Goal: Communication & Community: Answer question/provide support

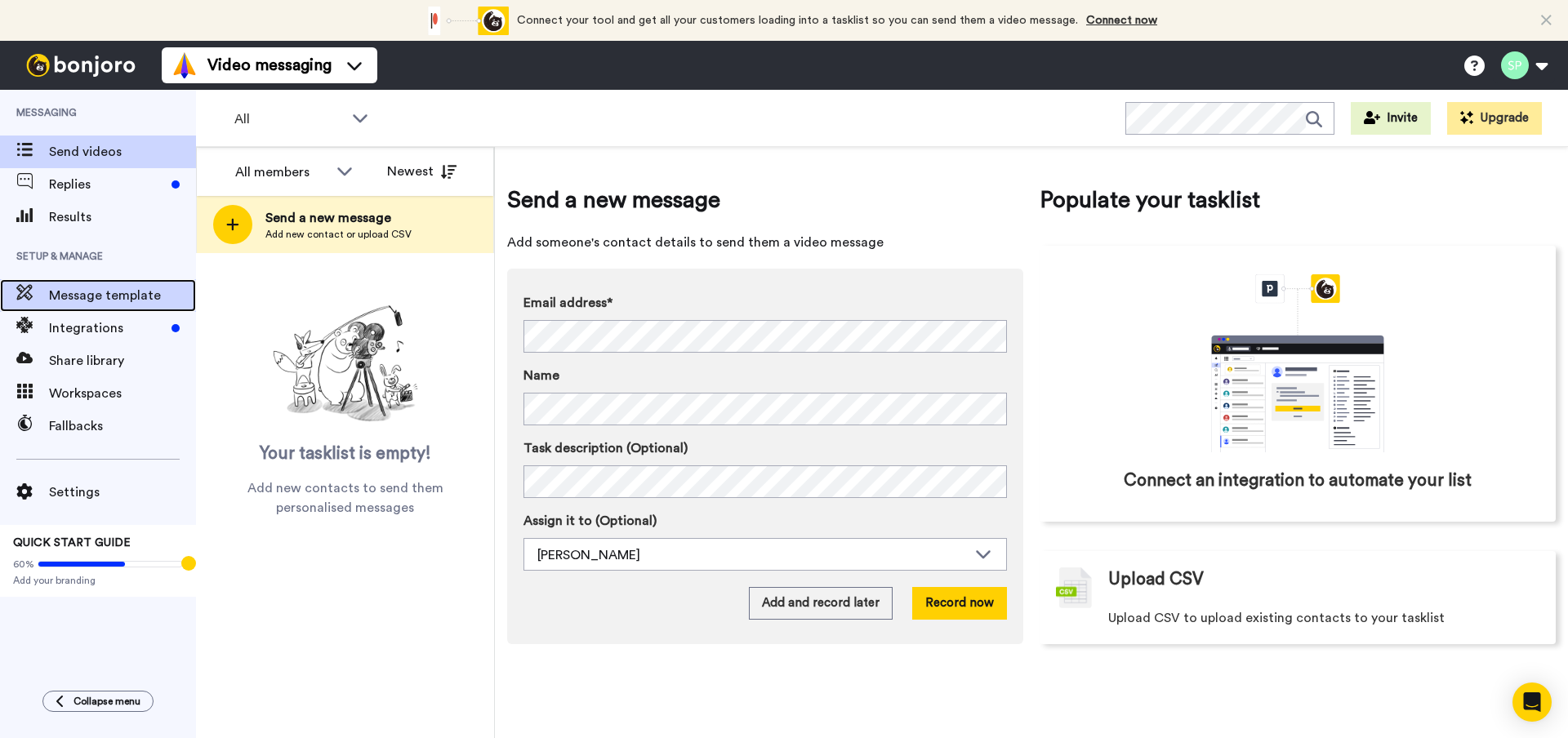
click at [130, 309] on div "Message template" at bounding box center [98, 295] width 196 height 33
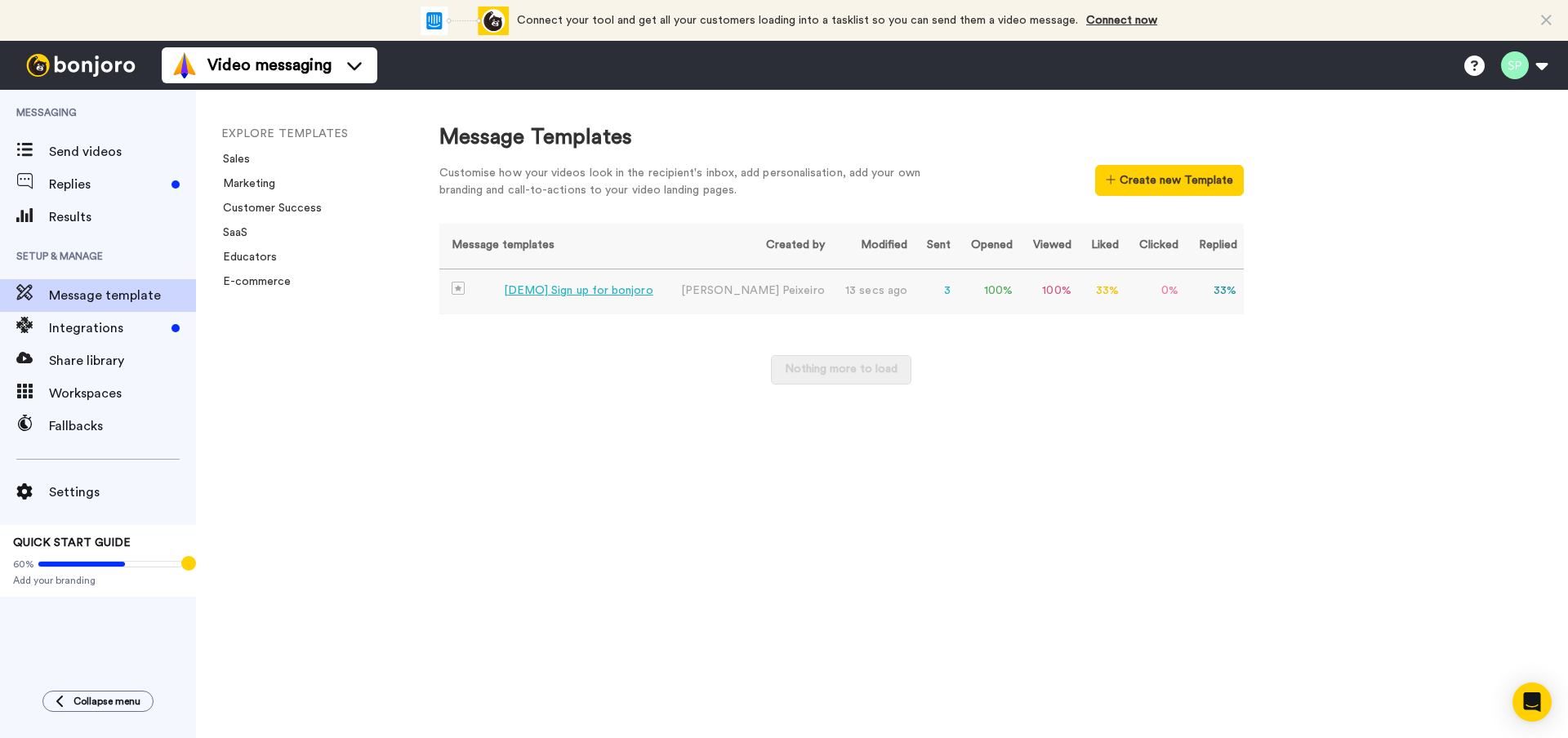
click at [457, 290] on img at bounding box center [458, 287] width 13 height 13
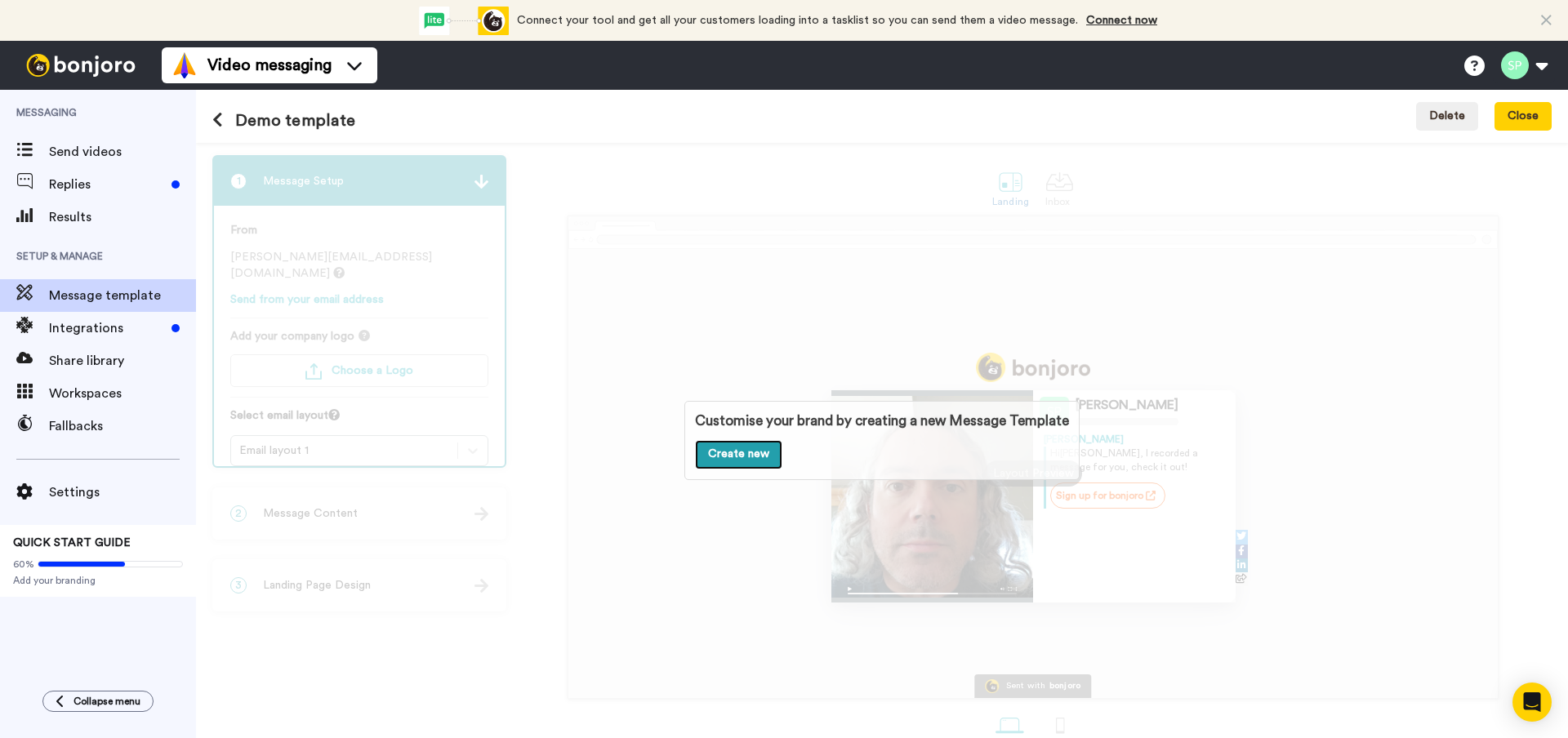
click at [747, 462] on link "Create new" at bounding box center [739, 454] width 88 height 29
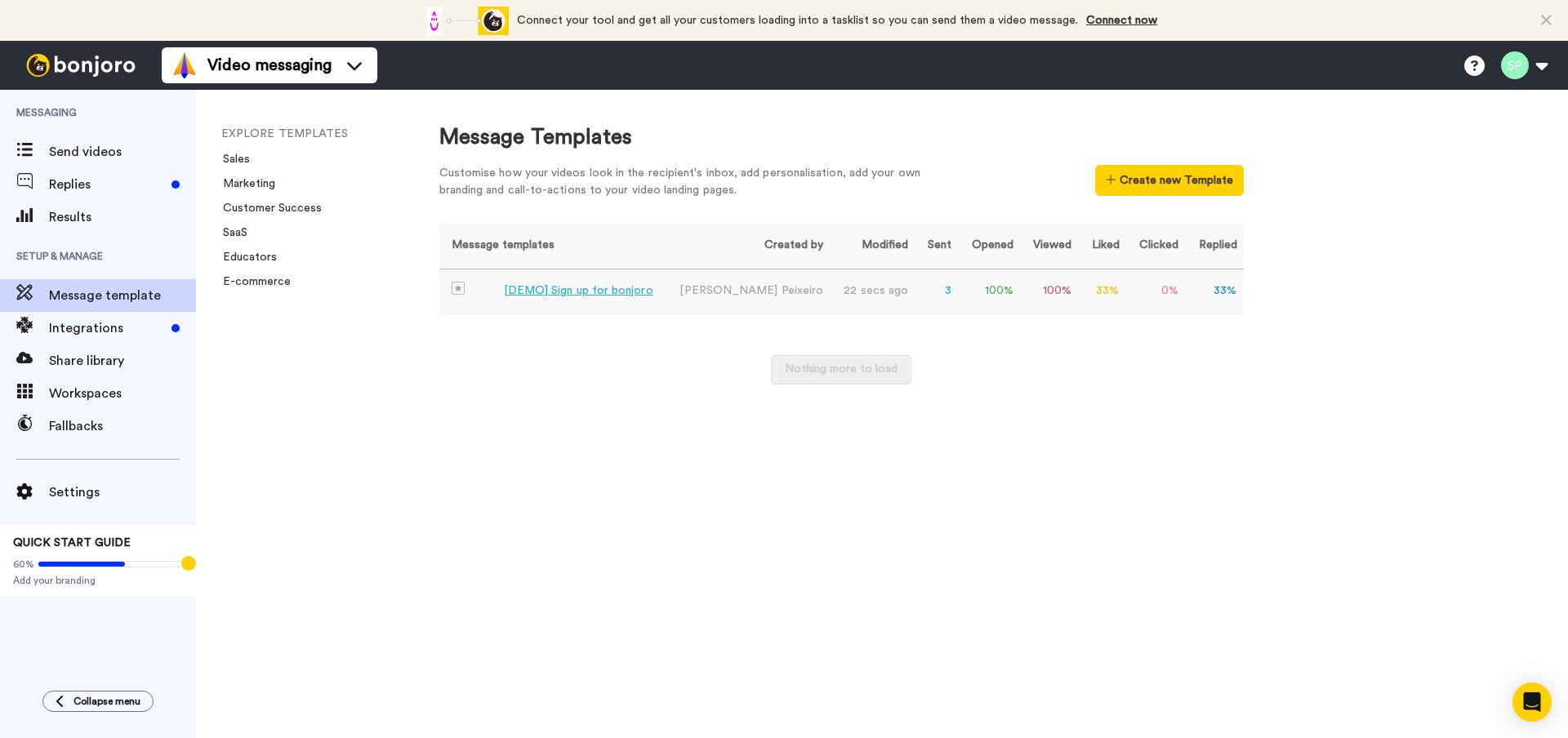
click at [1223, 292] on td "33 %" at bounding box center [1214, 291] width 59 height 46
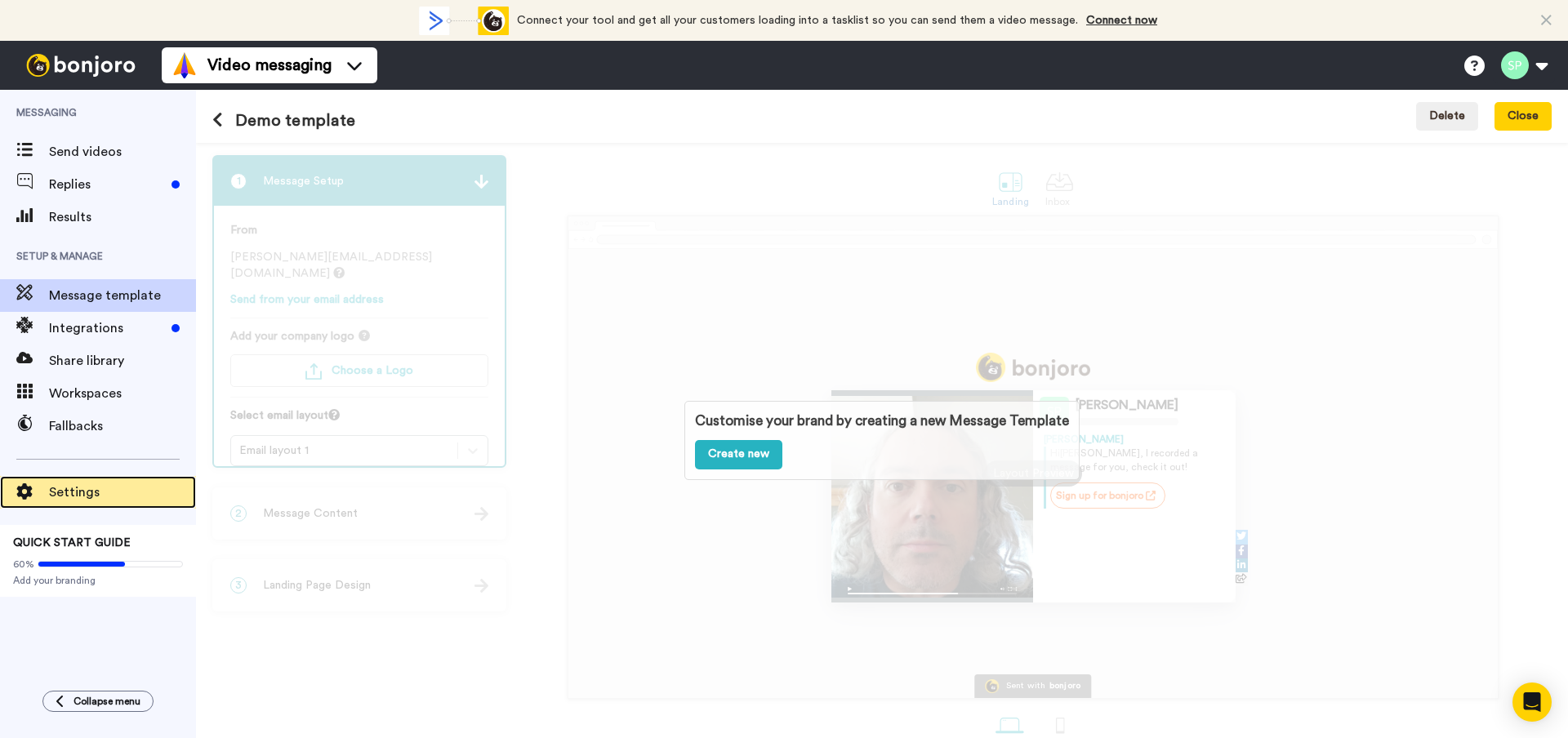
click at [74, 489] on span "Settings" at bounding box center [122, 493] width 147 height 20
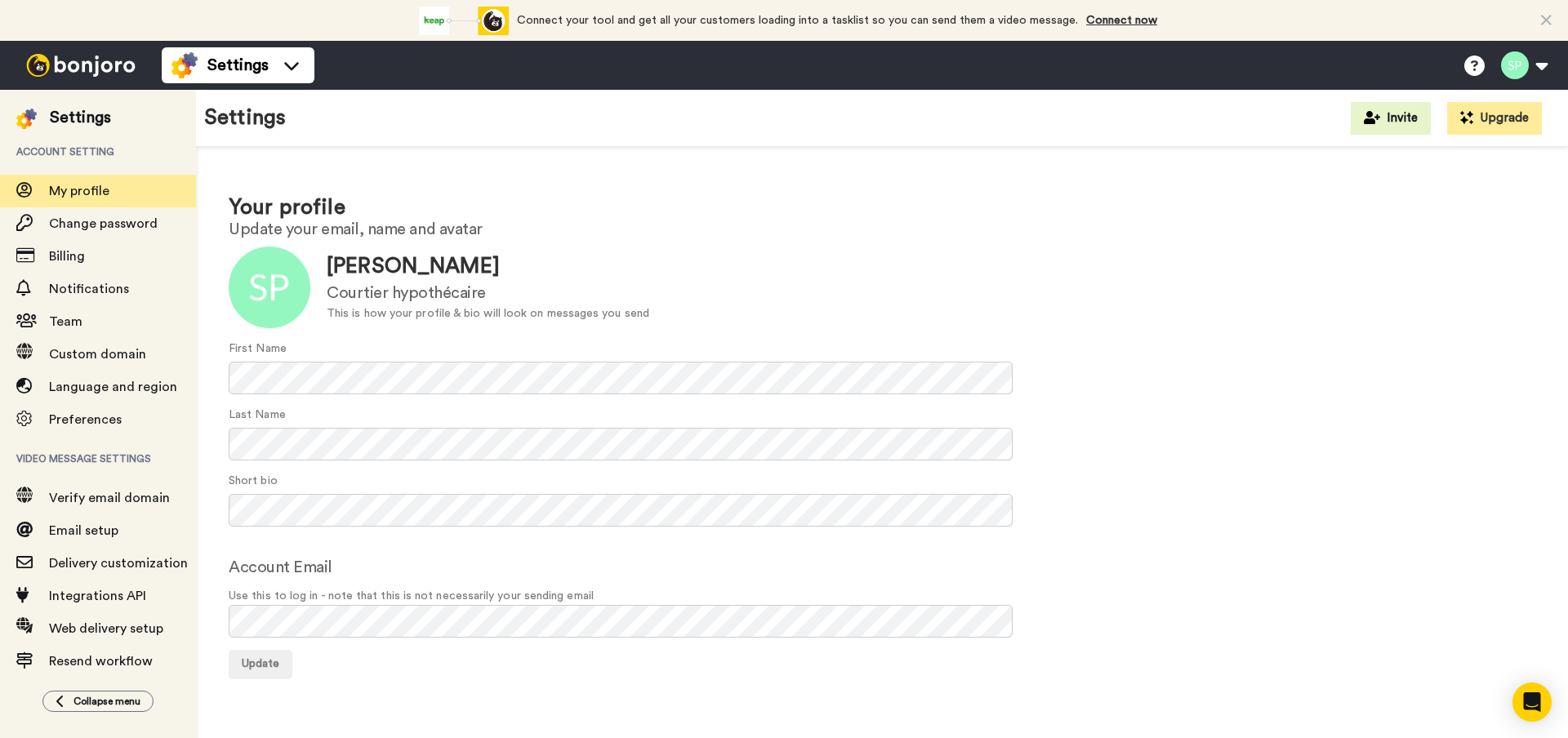
click at [73, 61] on img at bounding box center [81, 65] width 123 height 23
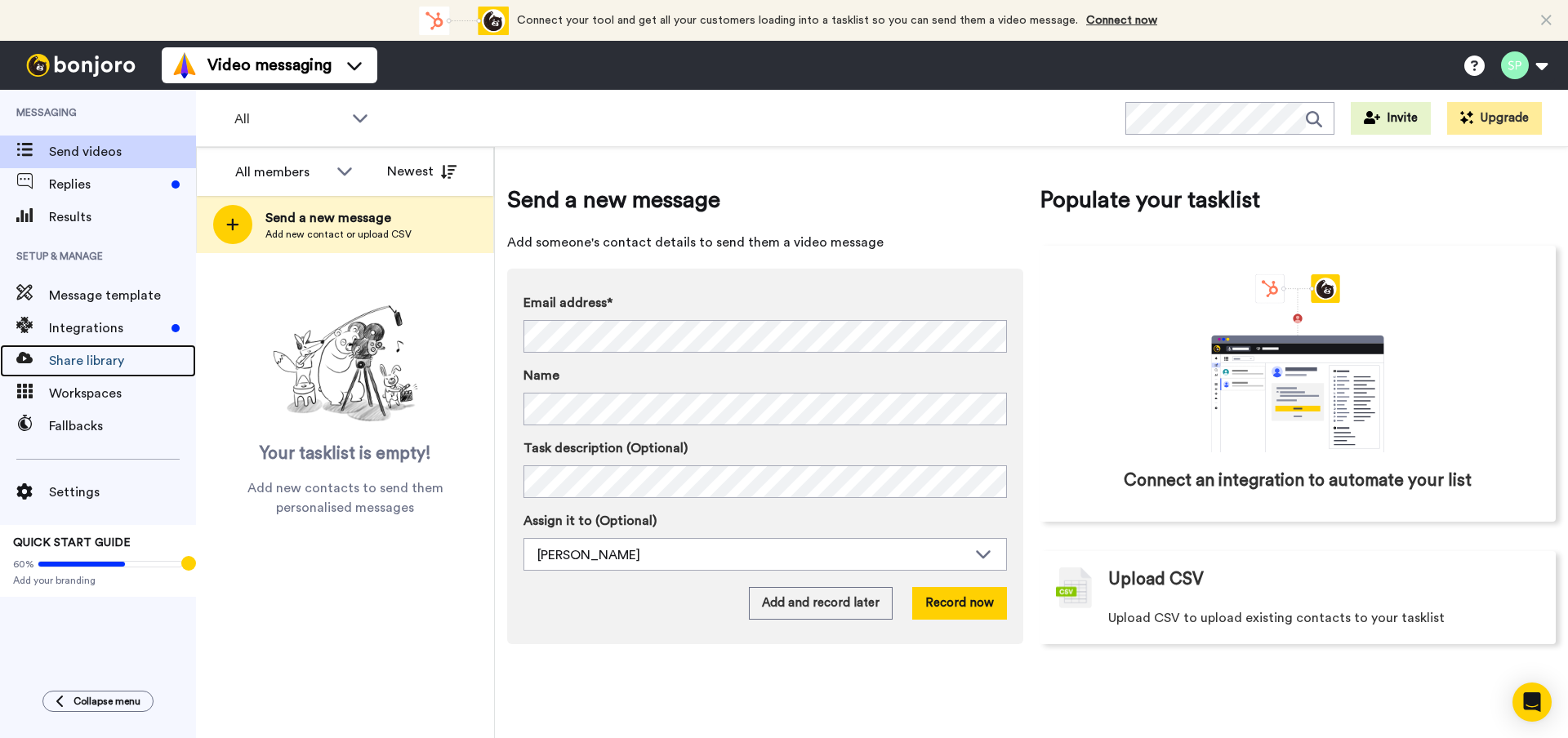
click at [69, 358] on span "Share library" at bounding box center [122, 361] width 147 height 20
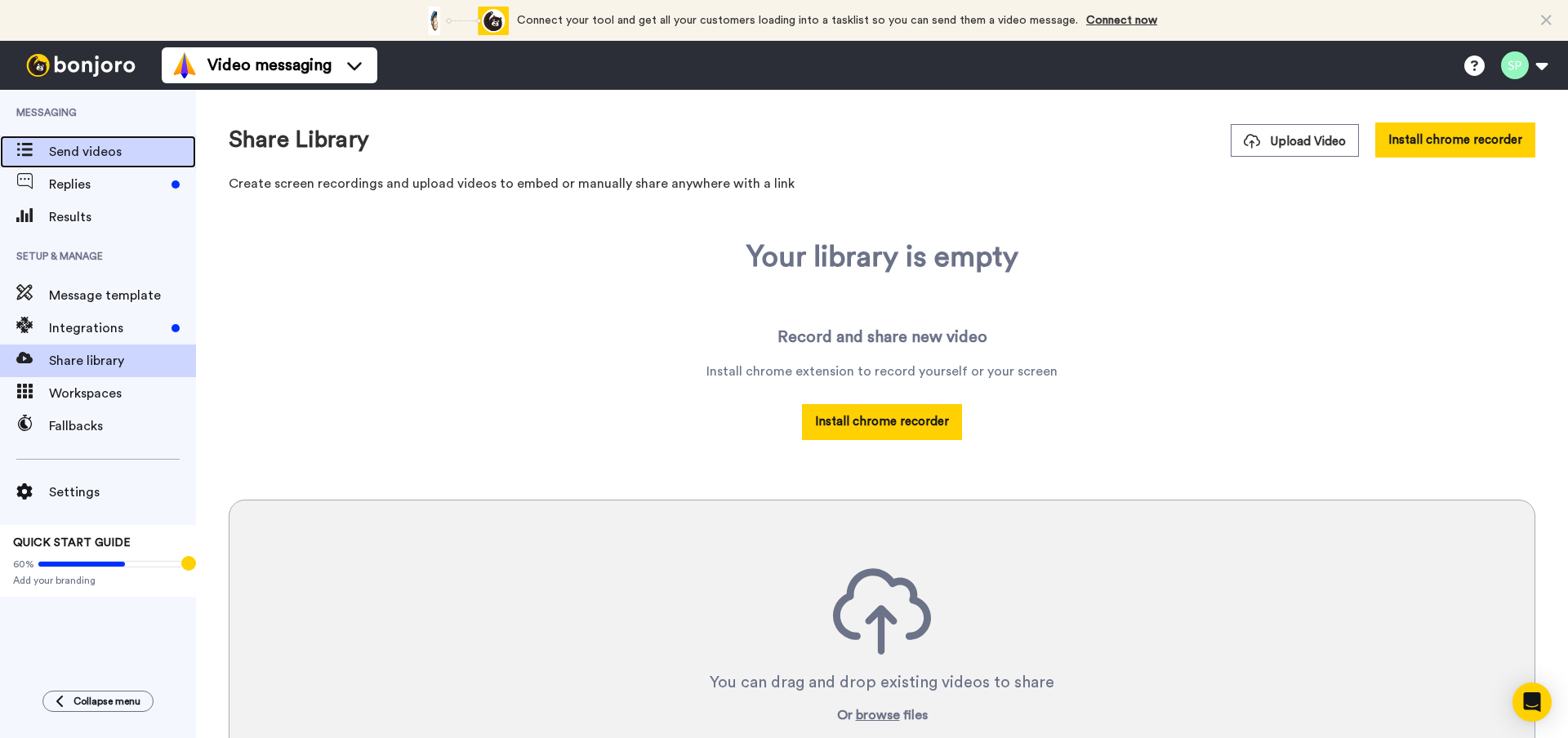
click at [58, 154] on span "Send videos" at bounding box center [122, 152] width 147 height 20
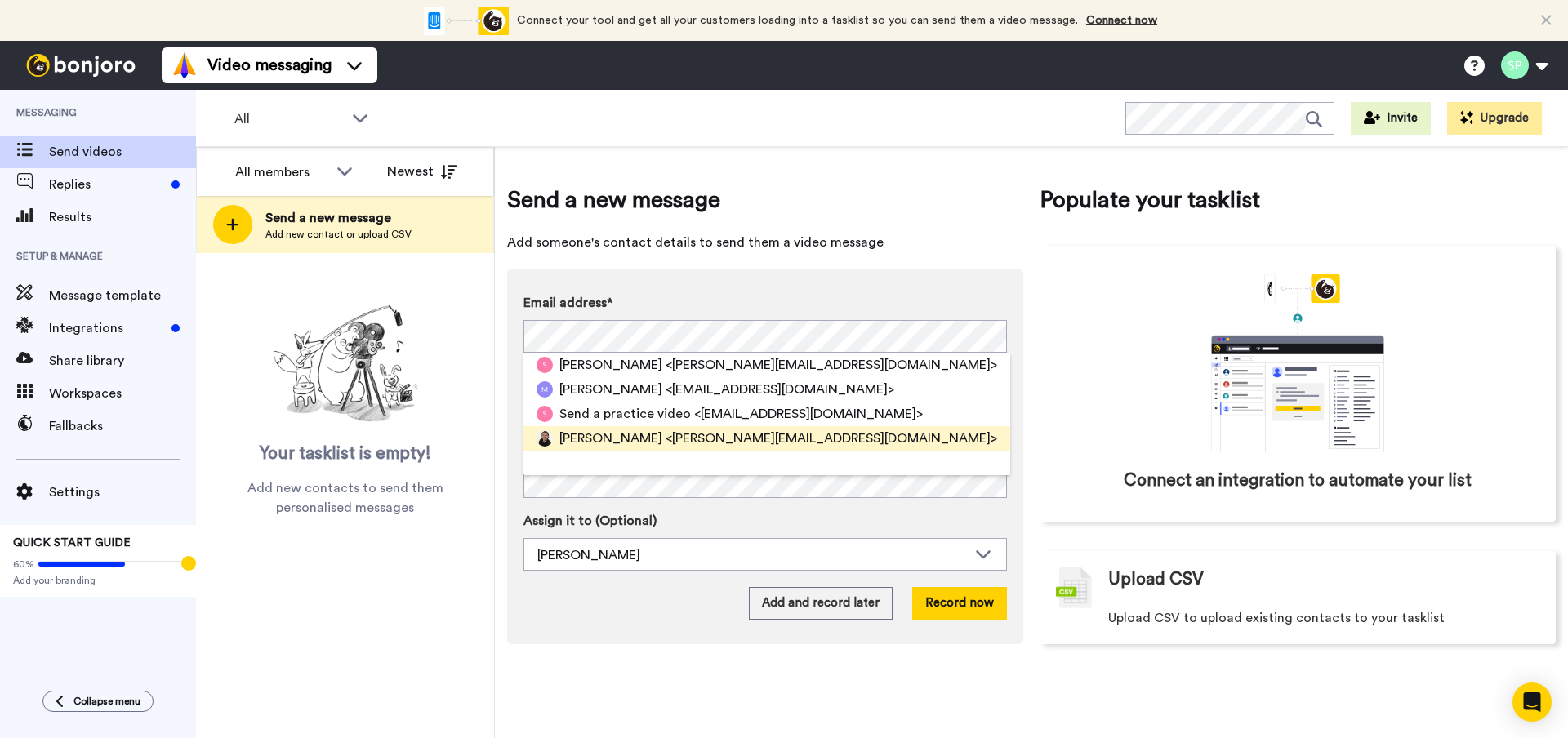
click at [611, 440] on span "[PERSON_NAME]" at bounding box center [610, 439] width 103 height 20
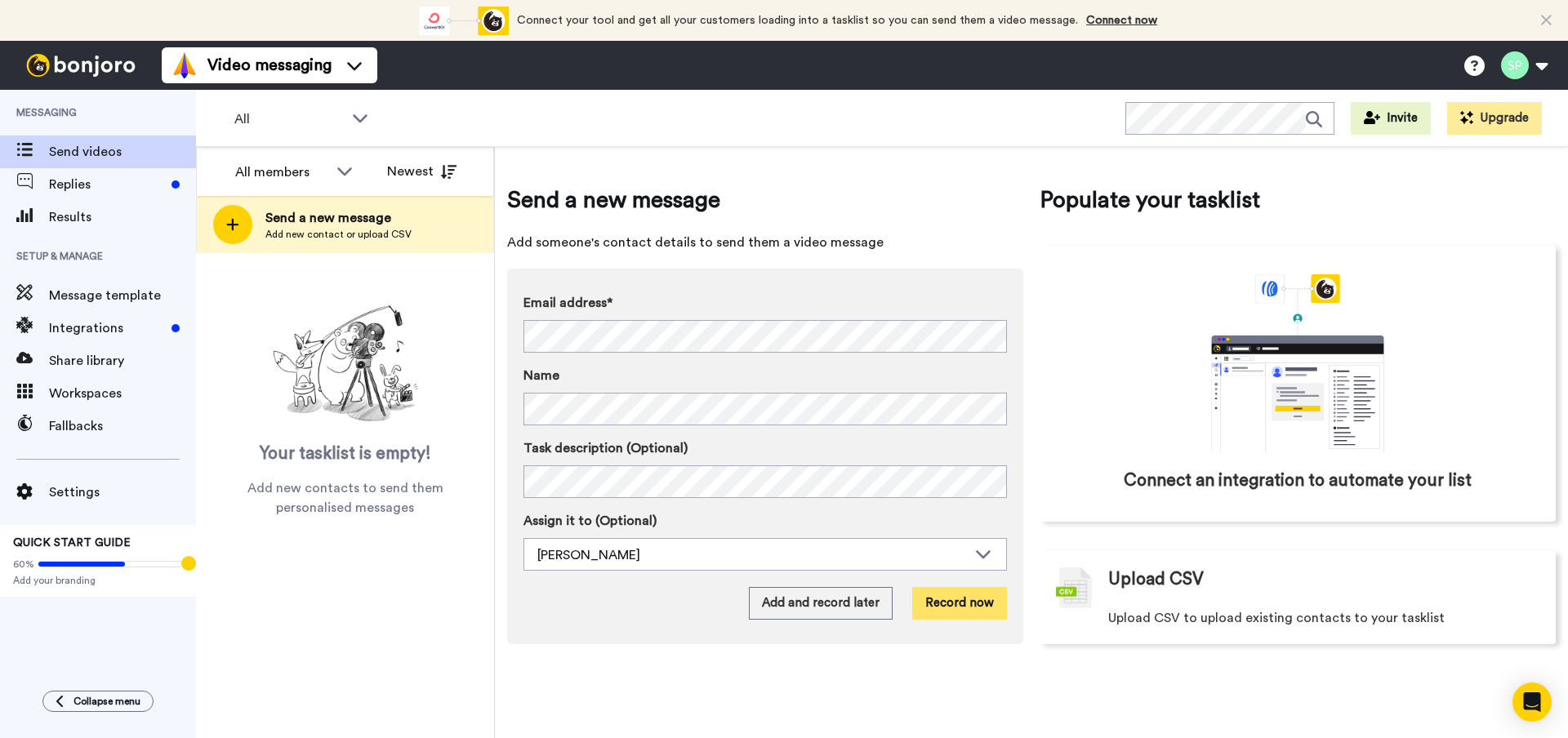
click at [961, 612] on button "Record now" at bounding box center [959, 603] width 95 height 33
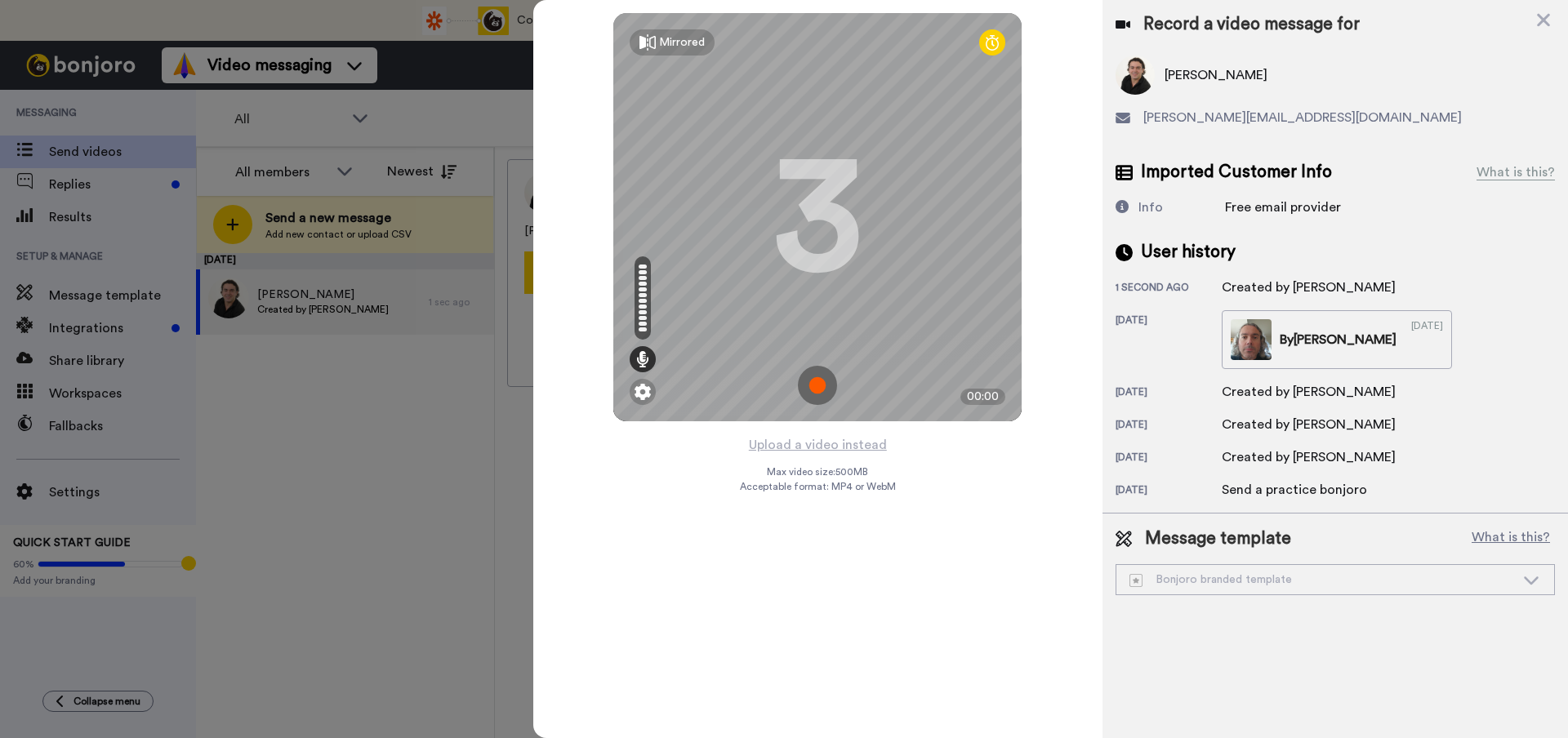
click at [821, 389] on img at bounding box center [817, 385] width 39 height 39
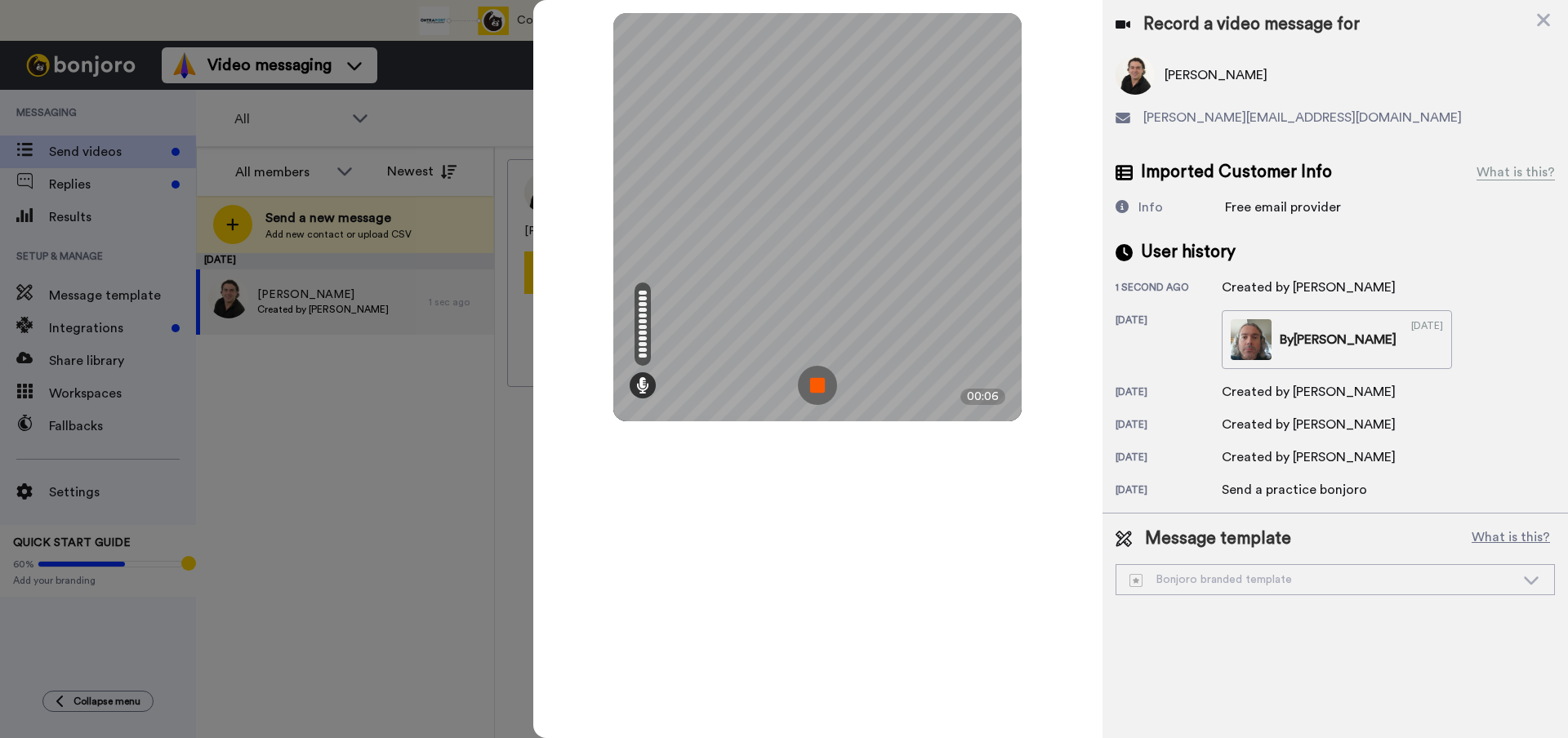
click at [821, 391] on img at bounding box center [817, 385] width 39 height 39
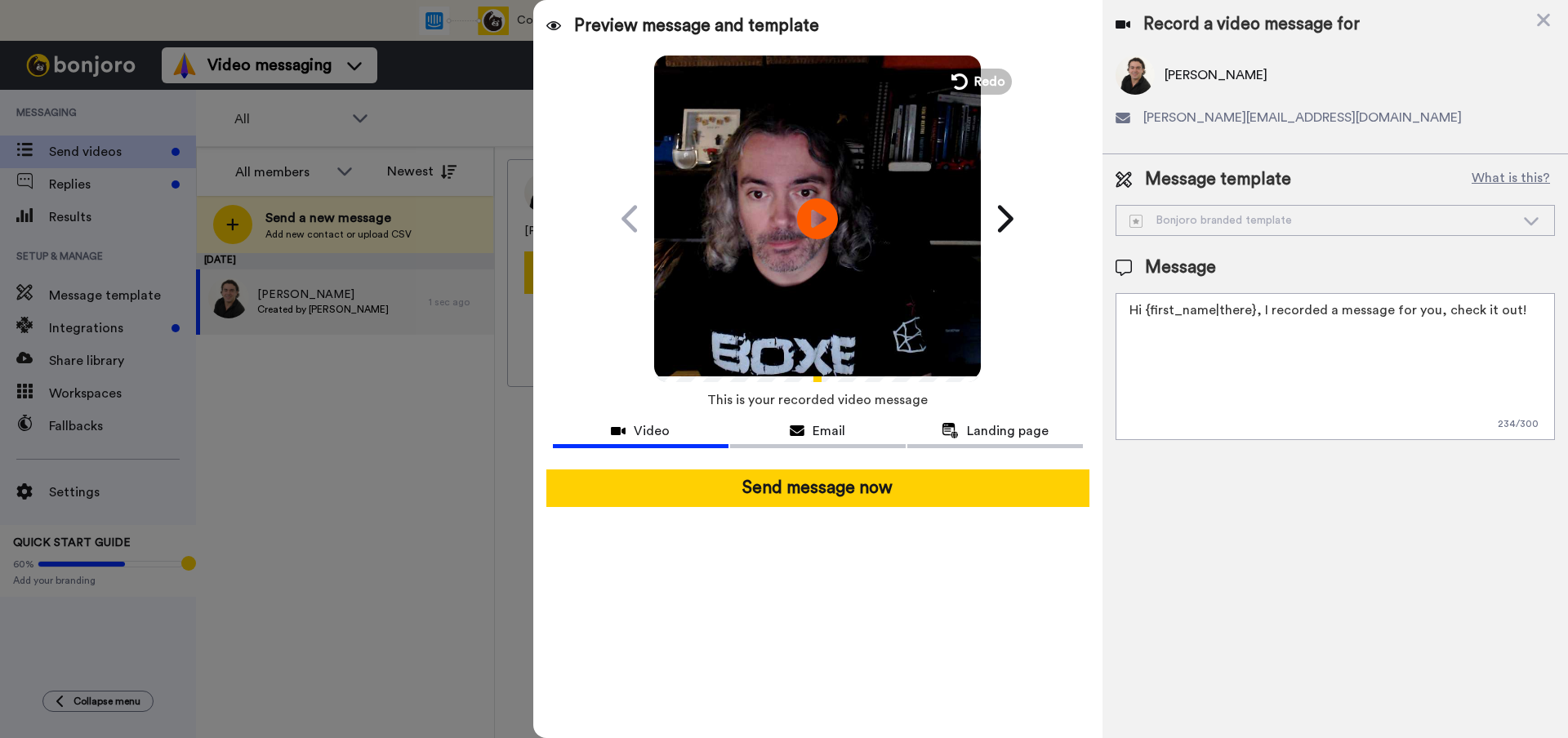
click at [1530, 216] on icon at bounding box center [1531, 220] width 20 height 16
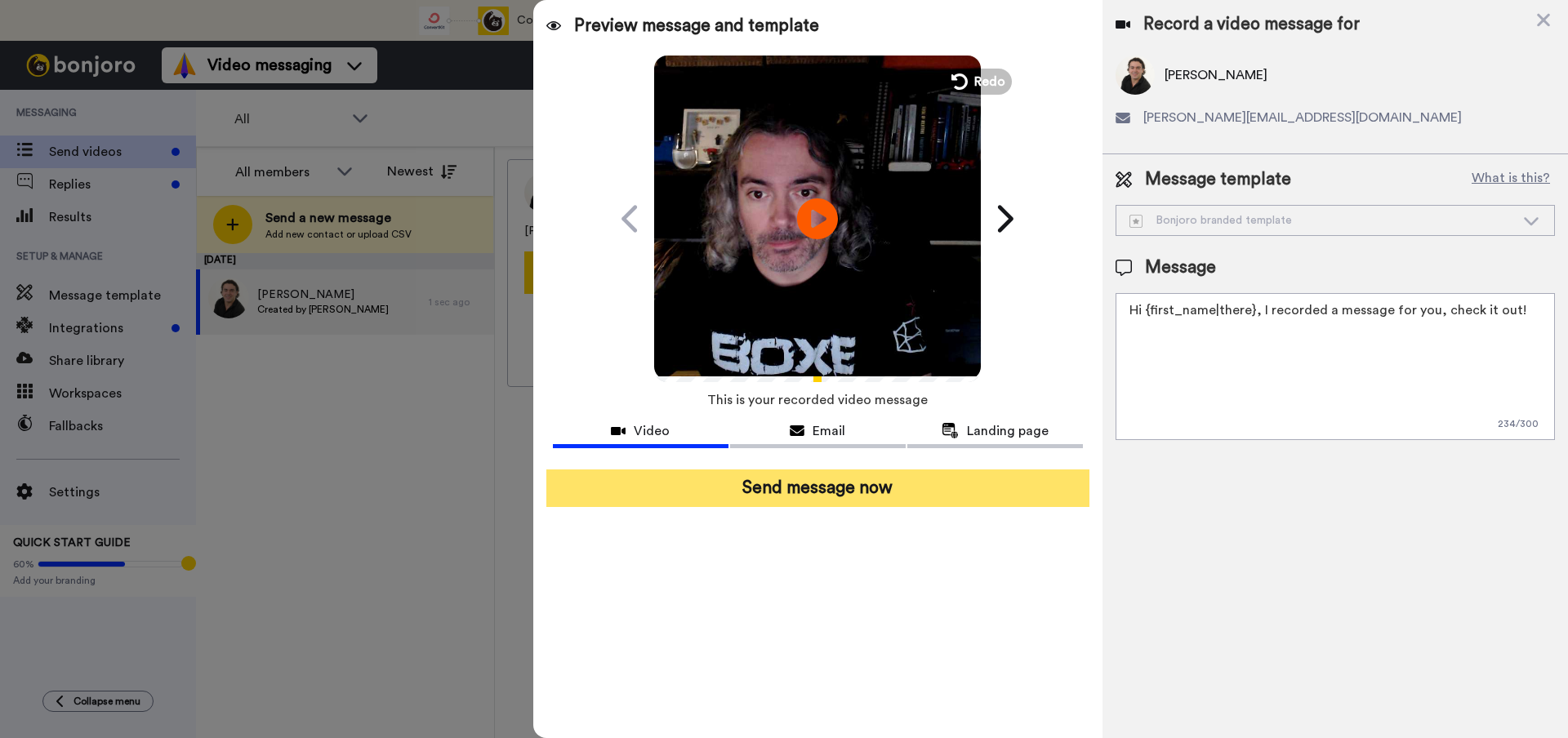
click at [843, 491] on button "Send message now" at bounding box center [818, 489] width 543 height 38
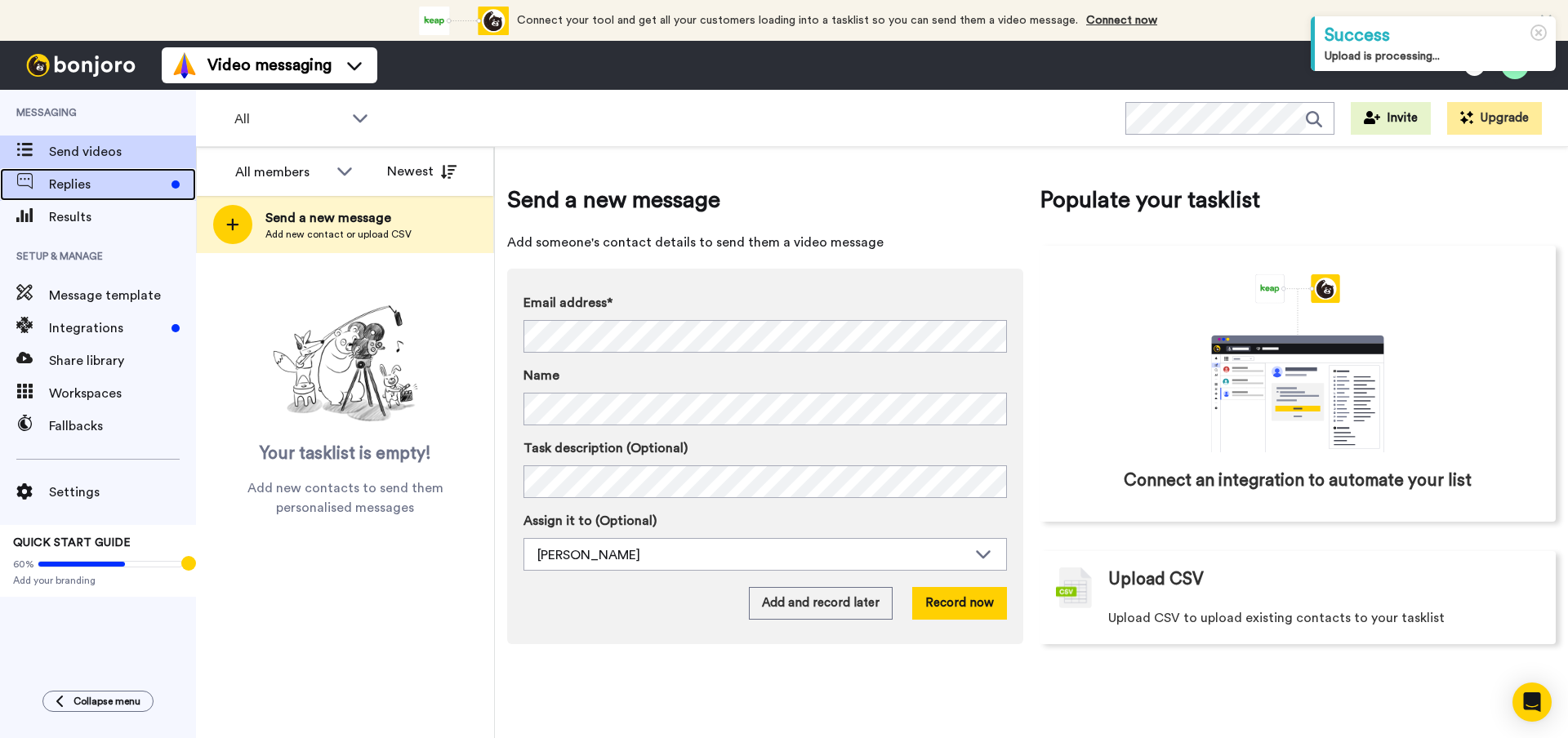
click at [119, 186] on span "Replies" at bounding box center [107, 184] width 116 height 20
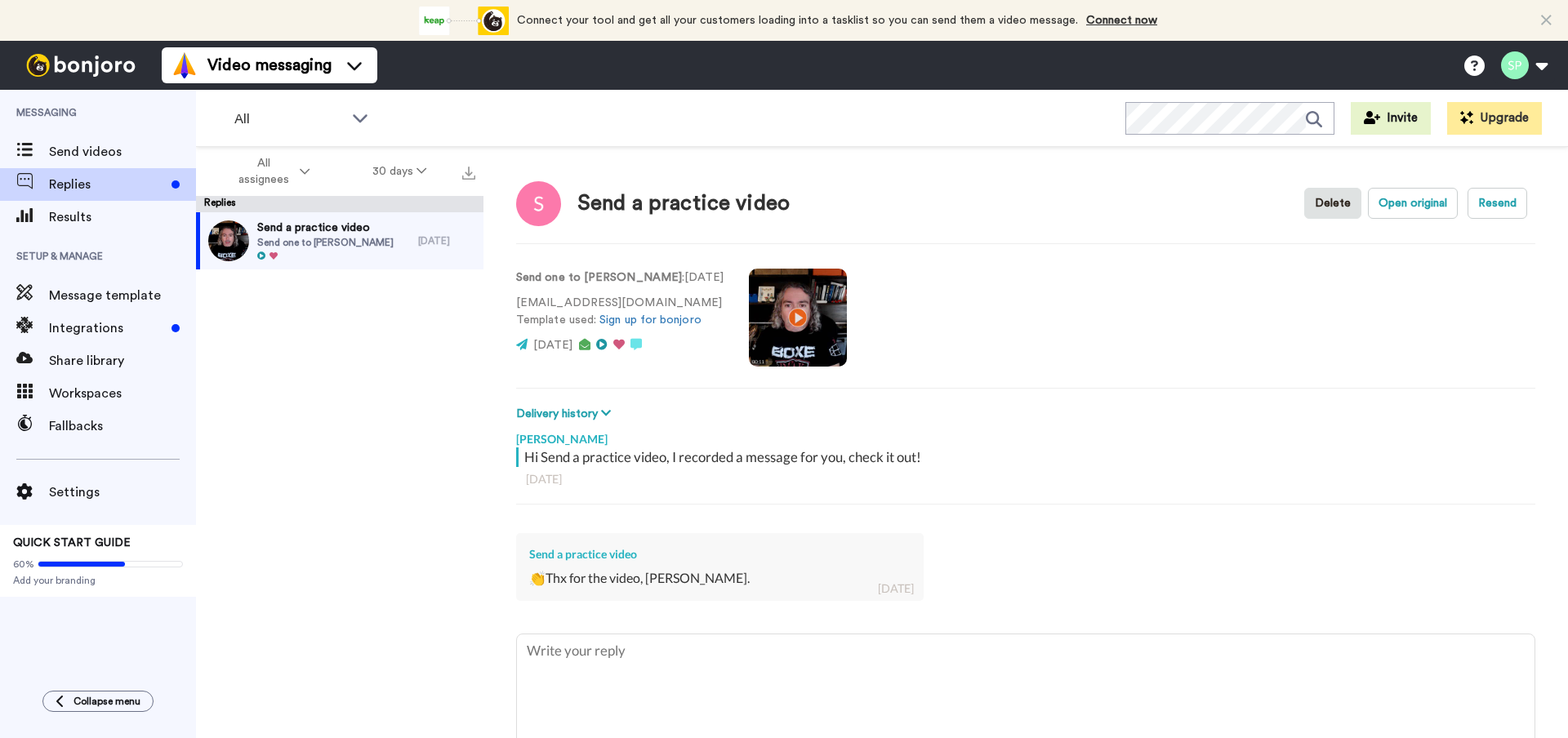
type textarea "x"
